Goal: Task Accomplishment & Management: Complete application form

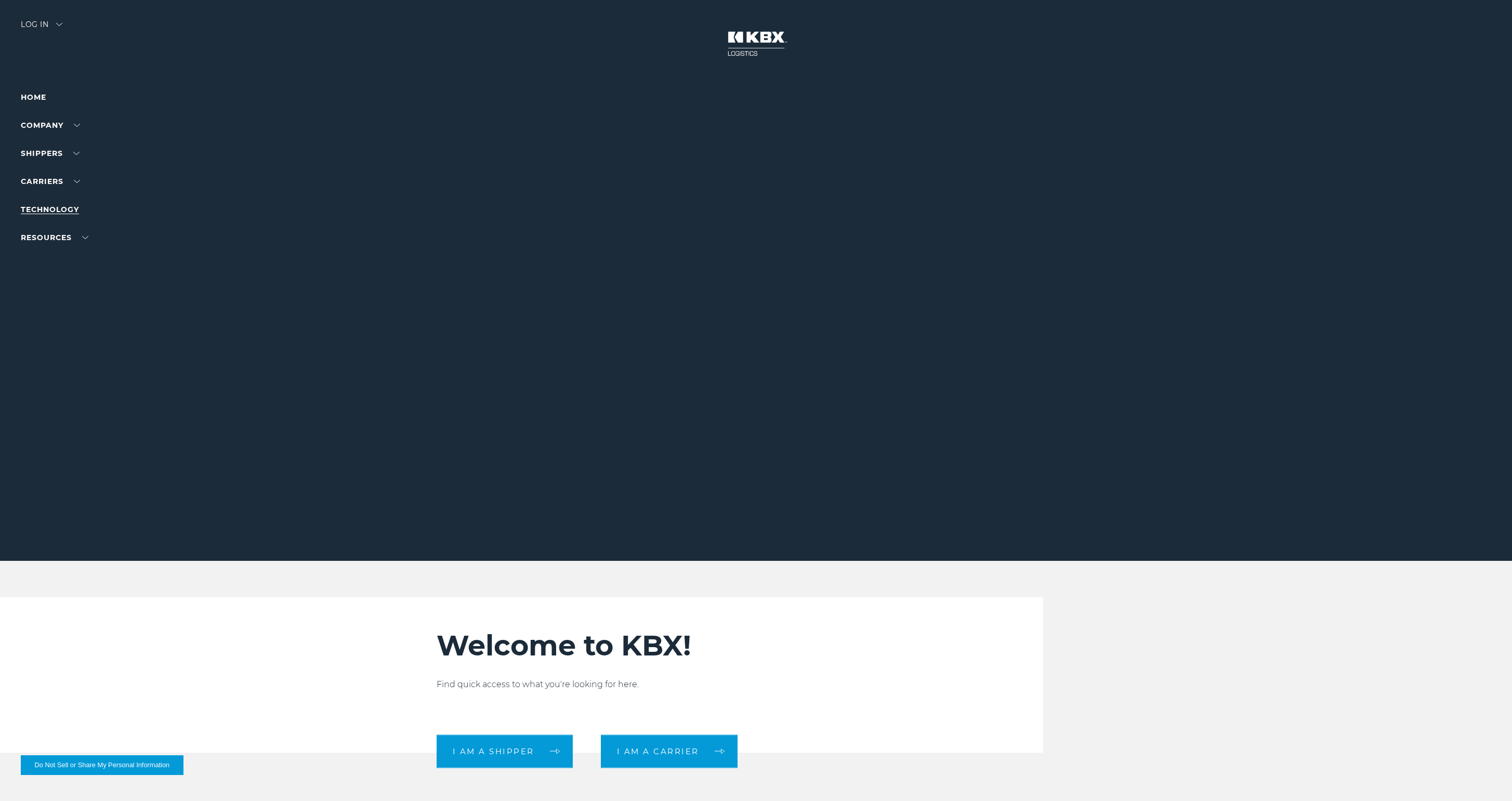
click at [48, 205] on link "Technology" at bounding box center [49, 209] width 58 height 9
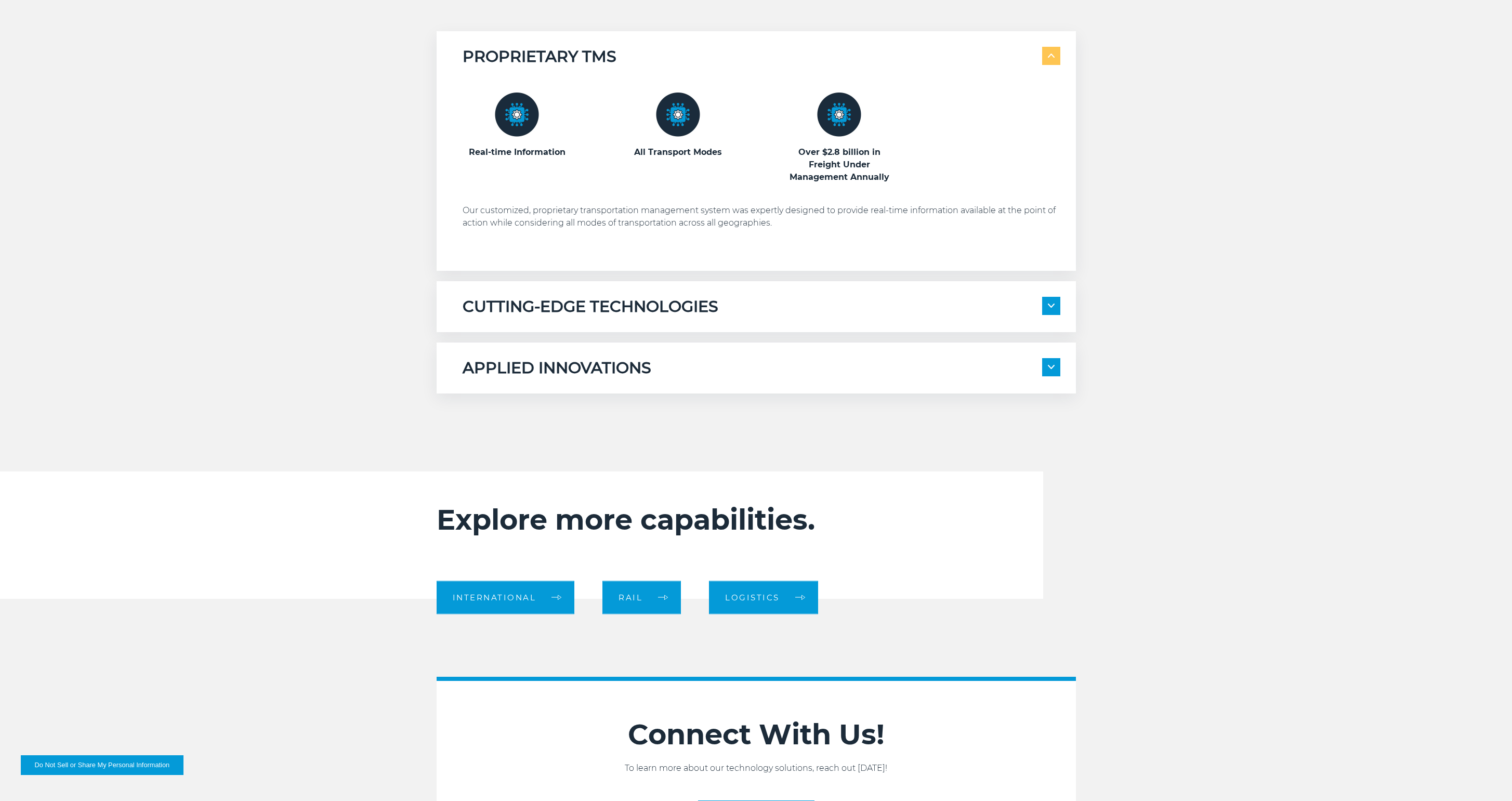
scroll to position [795, 0]
click at [1062, 306] on div "CUTTING-EDGE TECHNOLOGIES Transportation Management System KBX Track" at bounding box center [756, 306] width 639 height 51
click at [1051, 307] on img at bounding box center [1051, 305] width 7 height 4
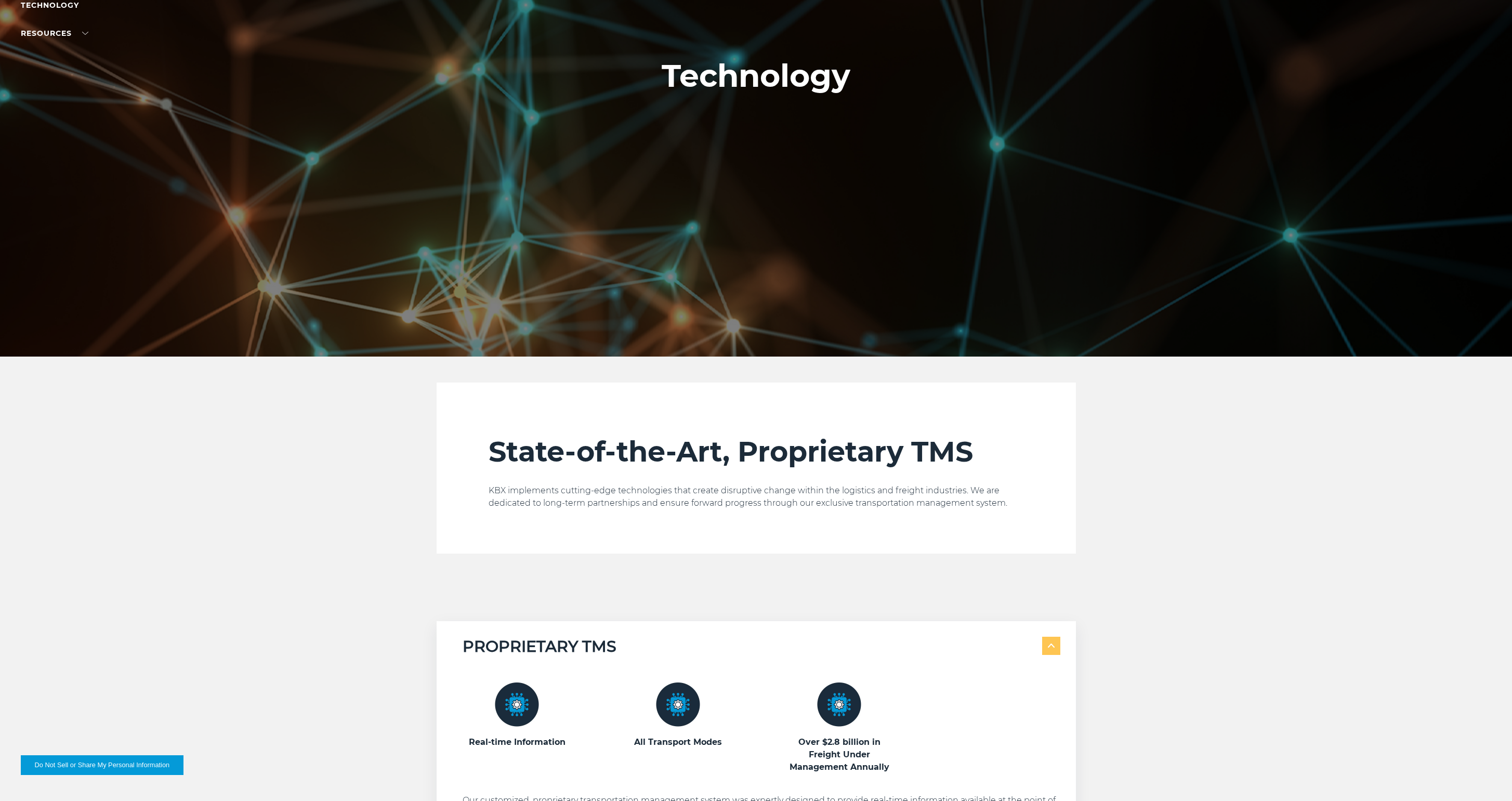
scroll to position [0, 0]
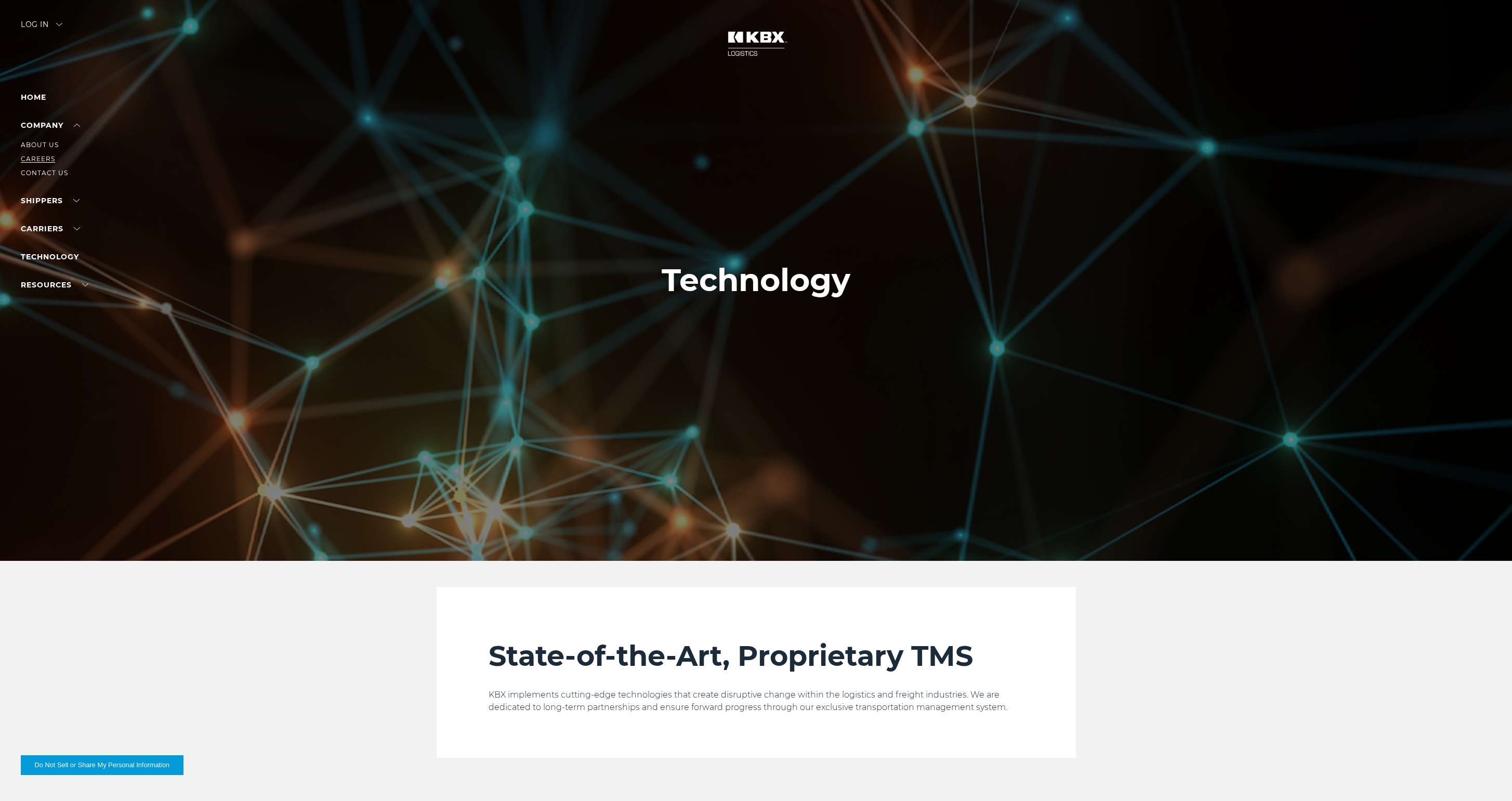
click at [43, 158] on link "Careers" at bounding box center [38, 158] width 34 height 8
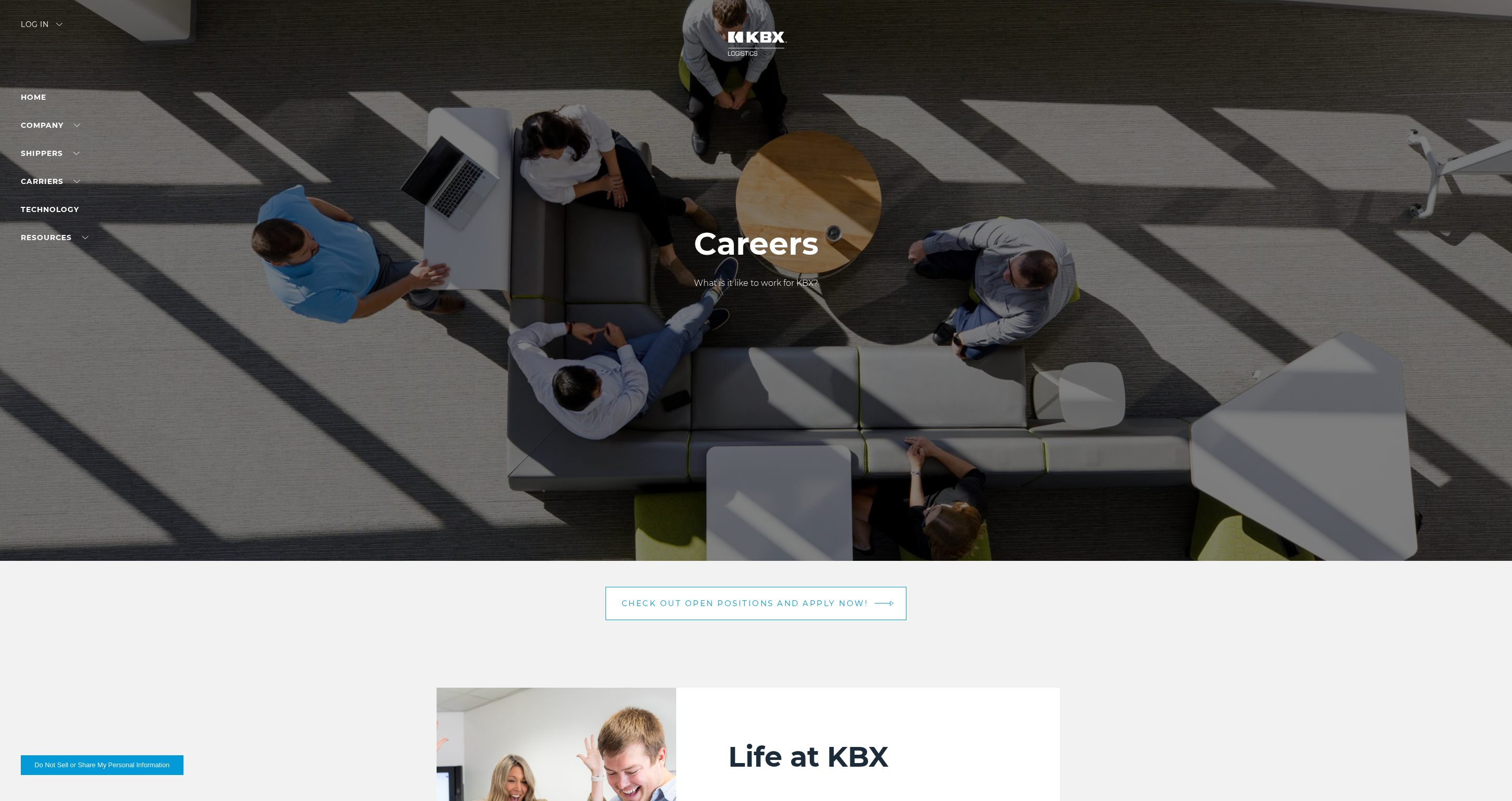
click at [815, 609] on link "Check out open positions and apply now!" at bounding box center [757, 603] width 302 height 33
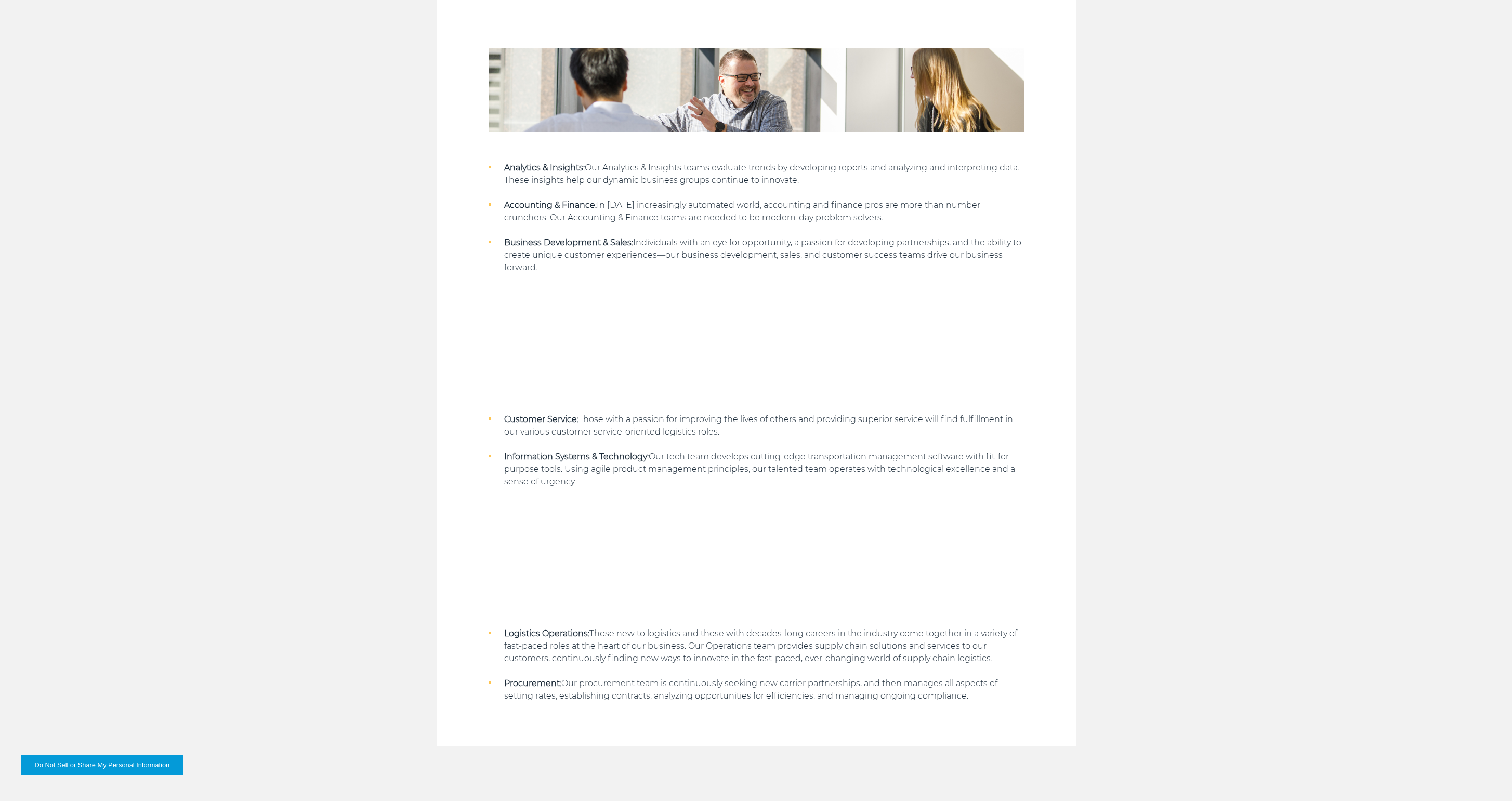
scroll to position [1312, 0]
